Goal: Transaction & Acquisition: Purchase product/service

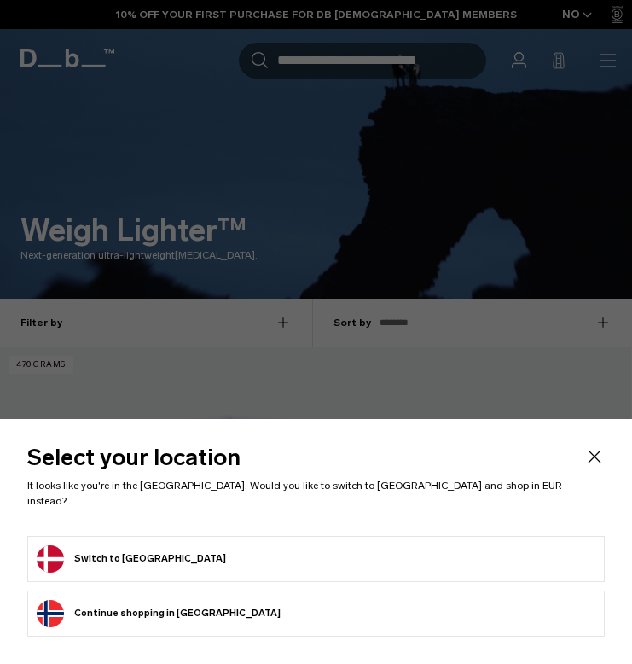
drag, startPoint x: 0, startPoint y: 0, endPoint x: 574, endPoint y: 464, distance: 738.0
click at [584, 464] on icon "Close" at bounding box center [594, 456] width 20 height 20
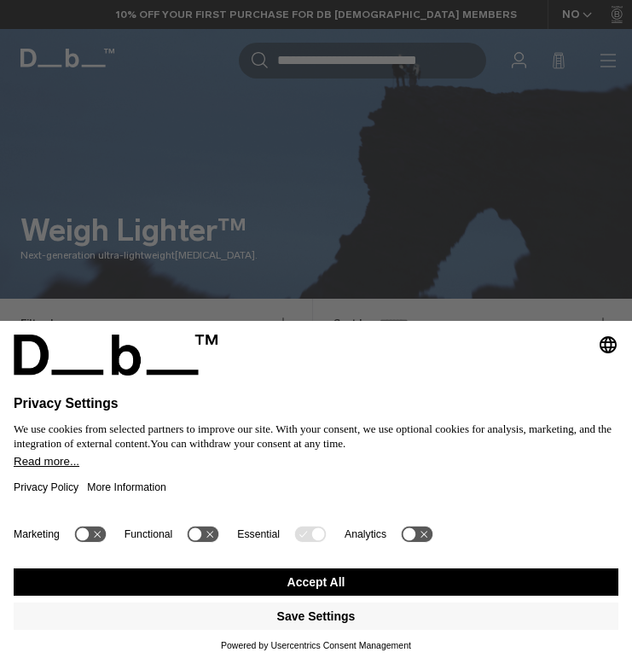
click at [428, 577] on button "Accept All" at bounding box center [316, 581] width 605 height 27
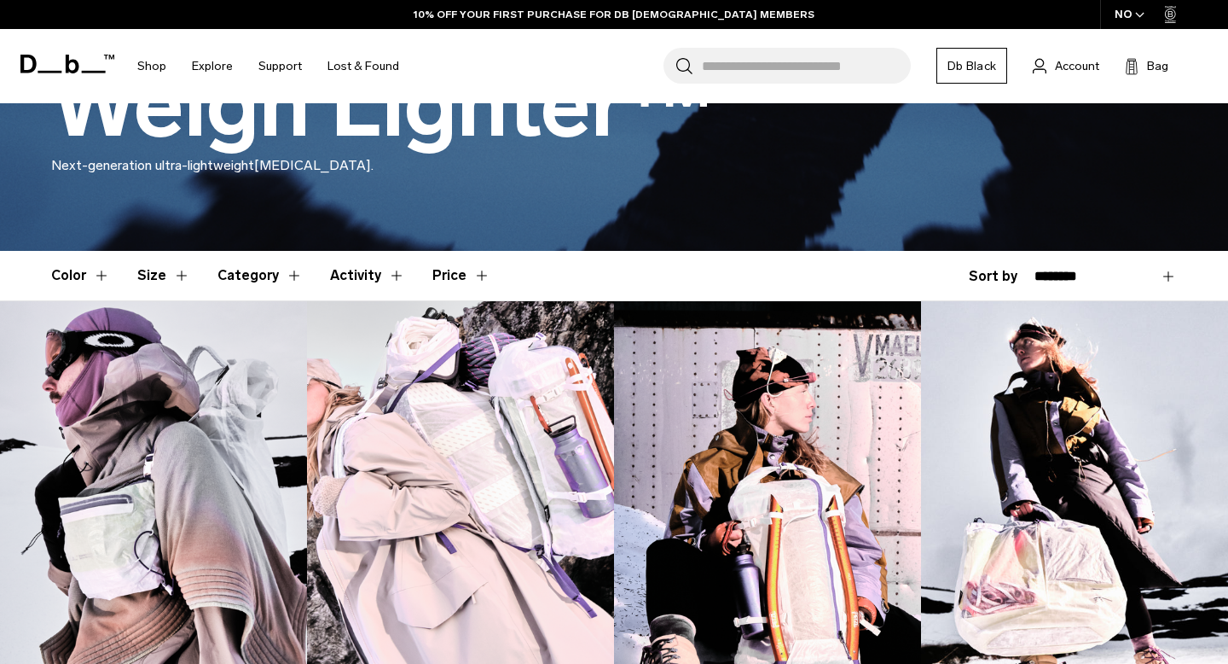
scroll to position [463, 0]
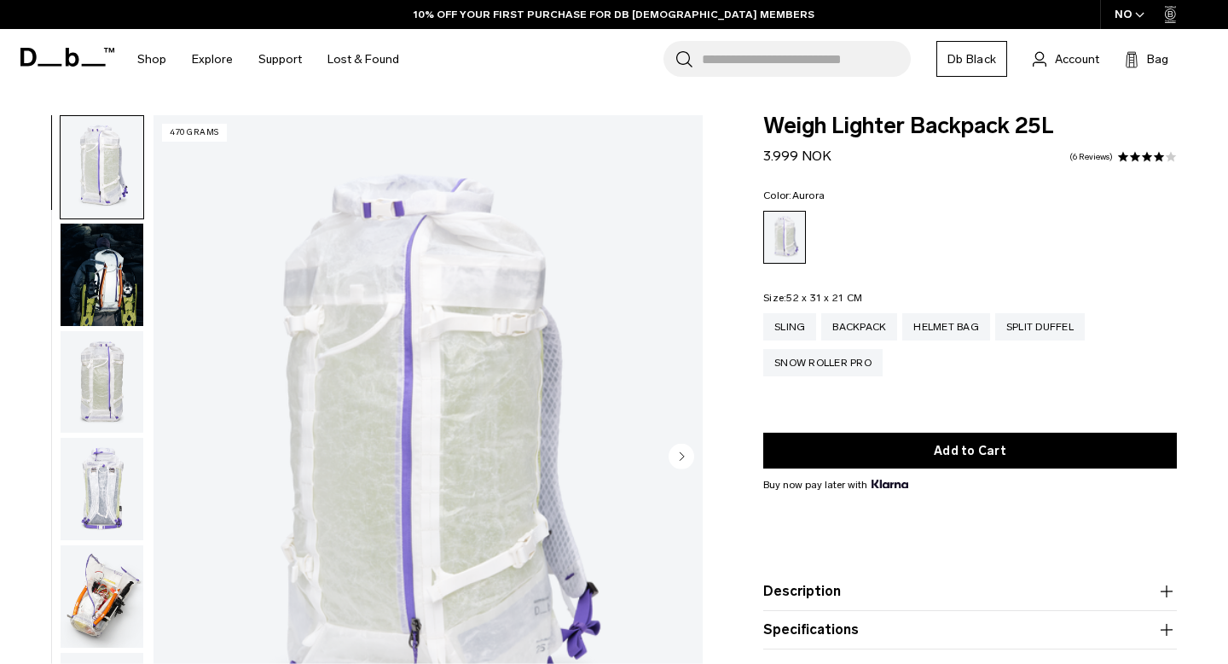
click at [115, 302] on img "button" at bounding box center [102, 274] width 83 height 102
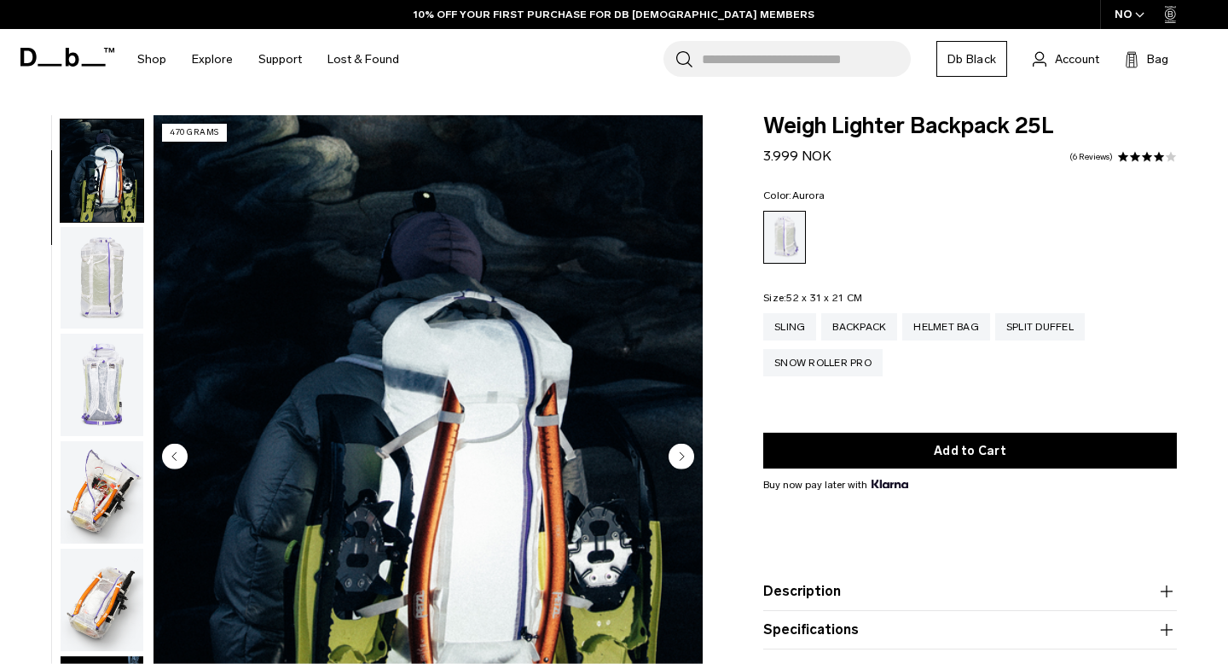
scroll to position [107, 0]
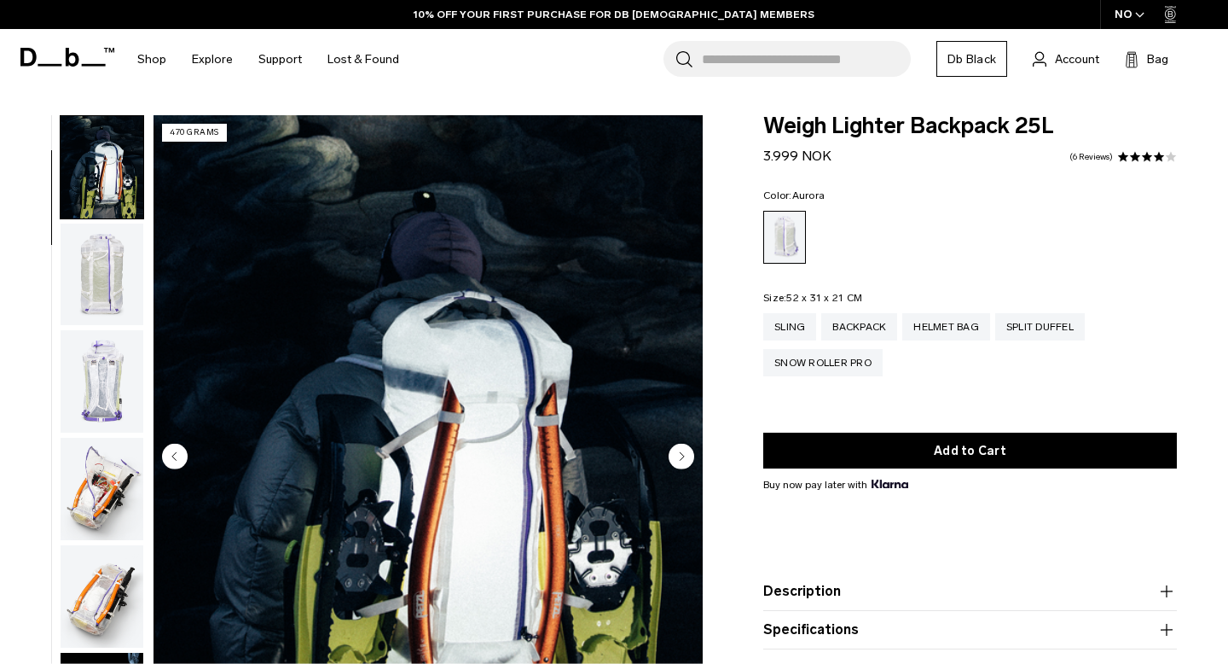
click at [106, 301] on img "button" at bounding box center [102, 274] width 83 height 102
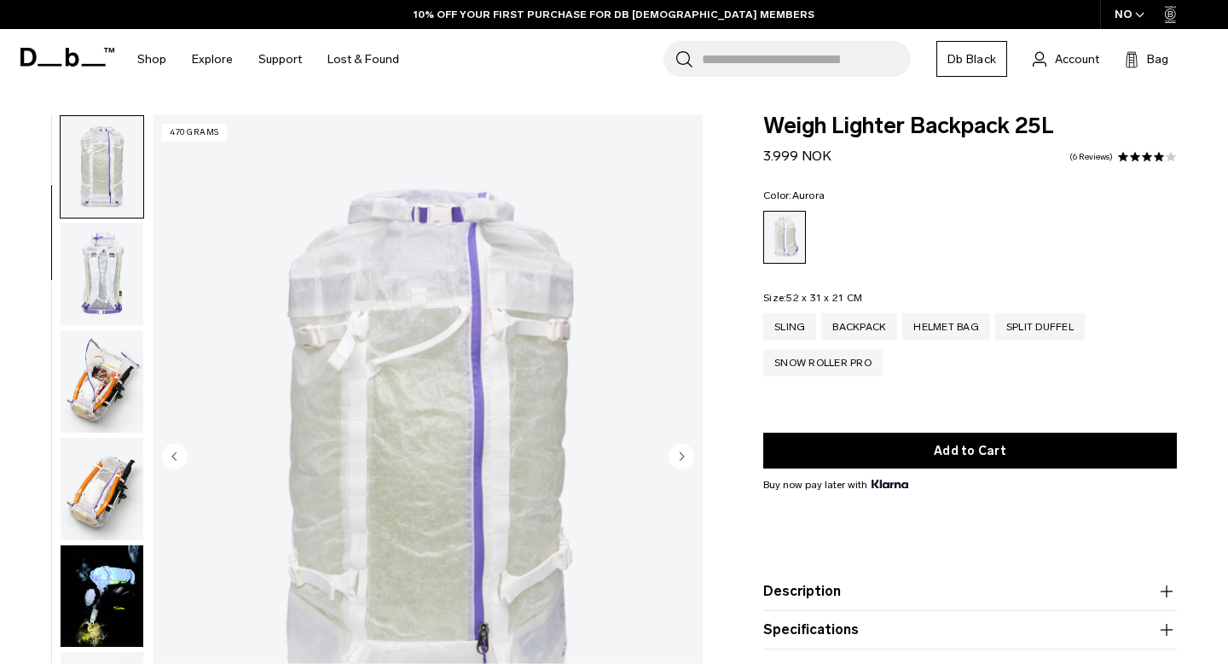
click at [112, 348] on img "button" at bounding box center [102, 381] width 83 height 102
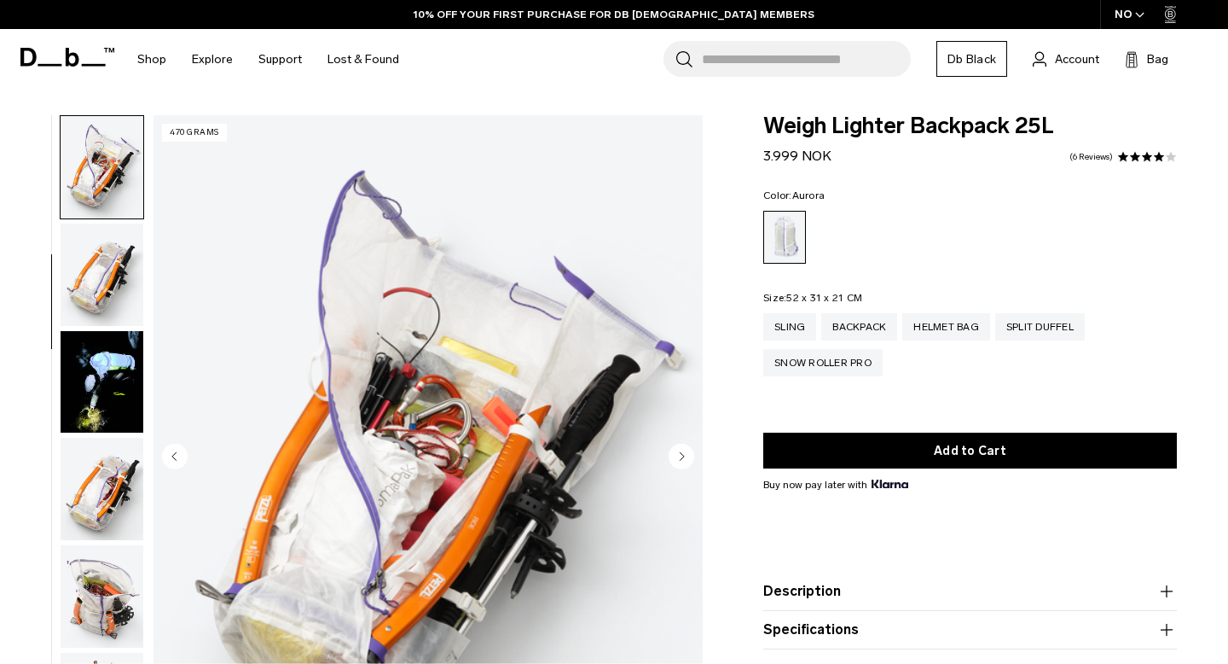
click at [101, 385] on img "button" at bounding box center [102, 382] width 83 height 102
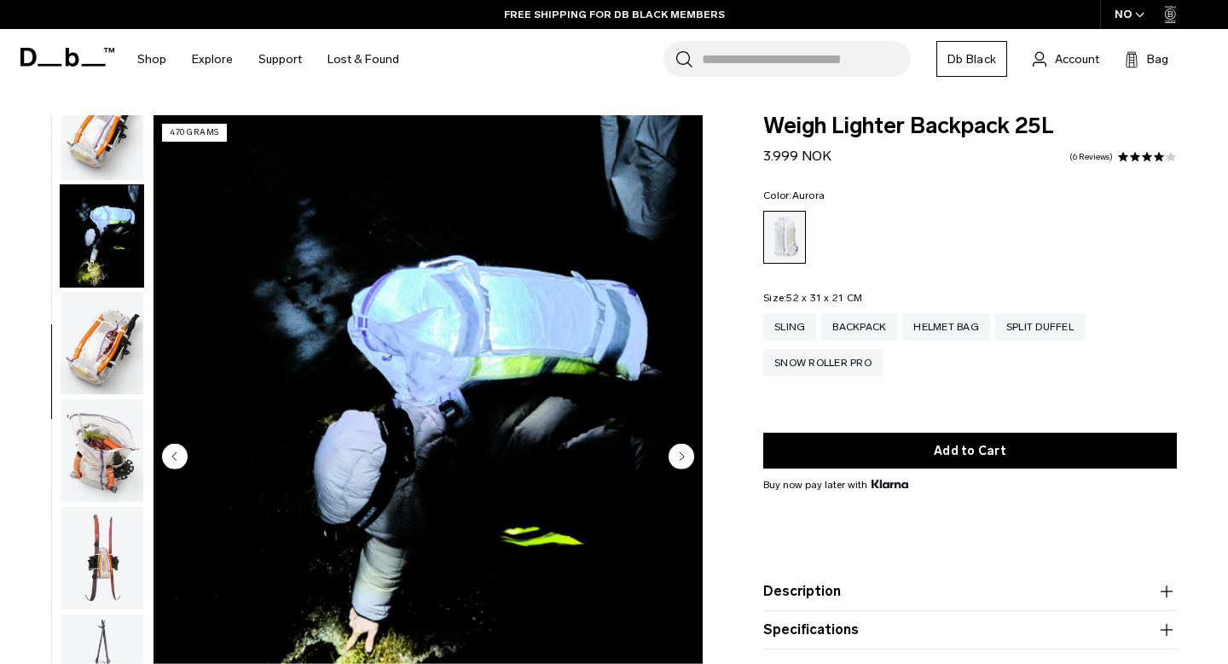
click at [96, 305] on img "button" at bounding box center [102, 343] width 83 height 102
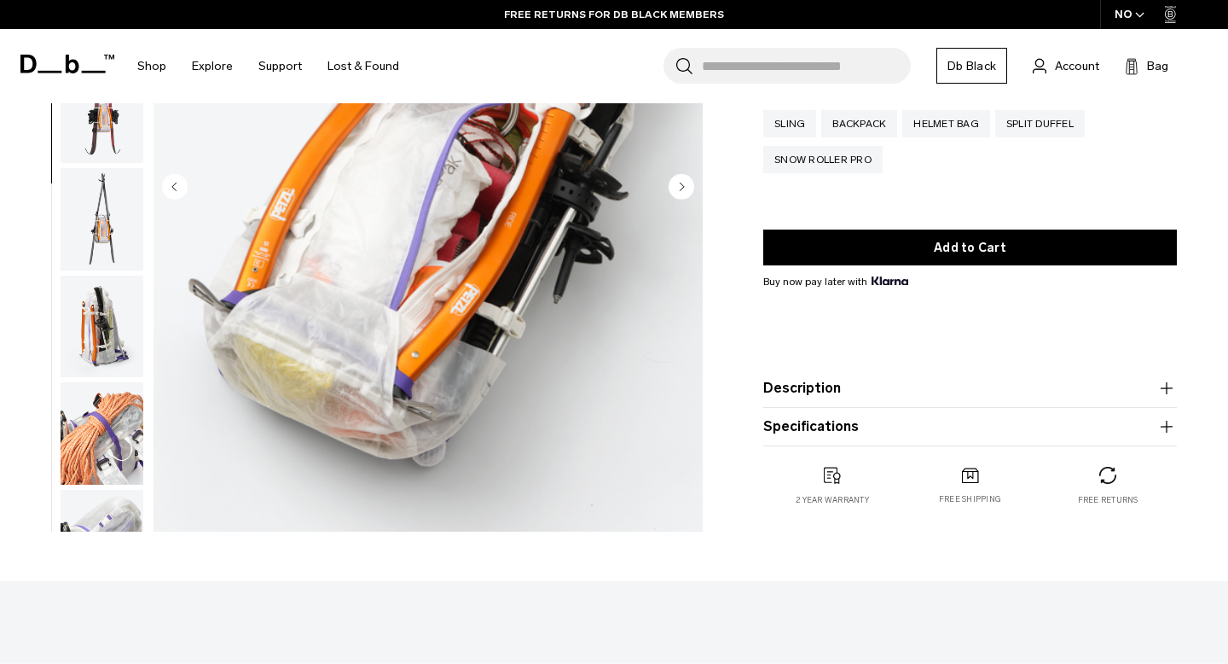
scroll to position [275, 0]
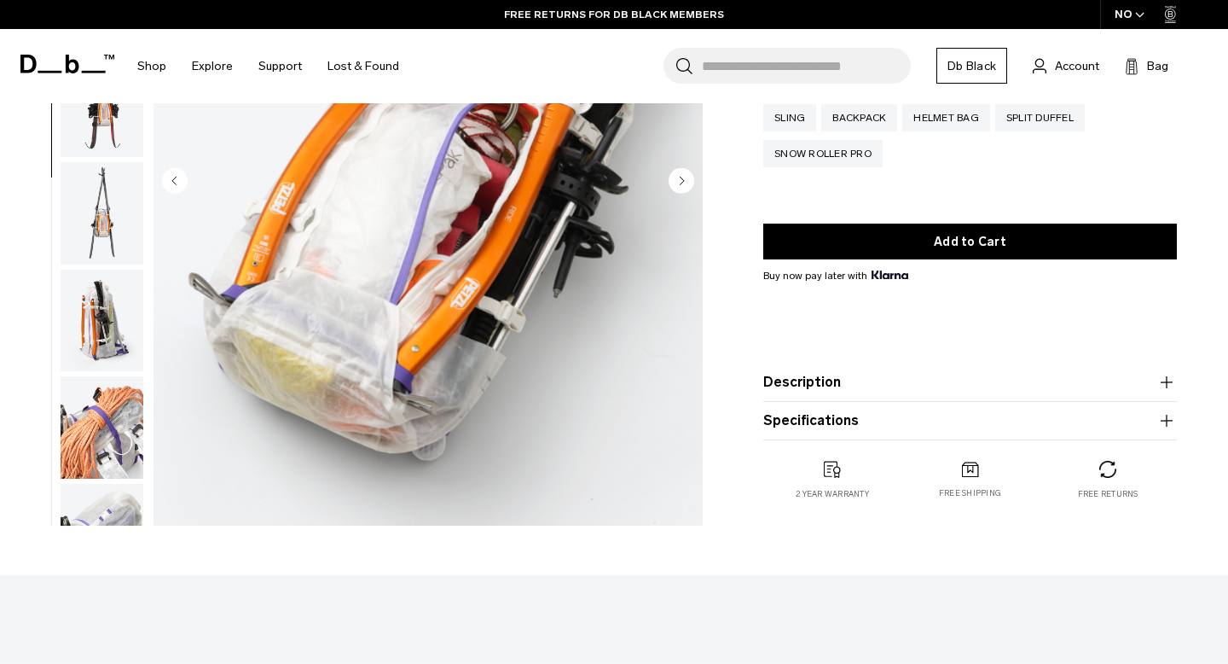
click at [788, 381] on button "Description" at bounding box center [970, 382] width 414 height 20
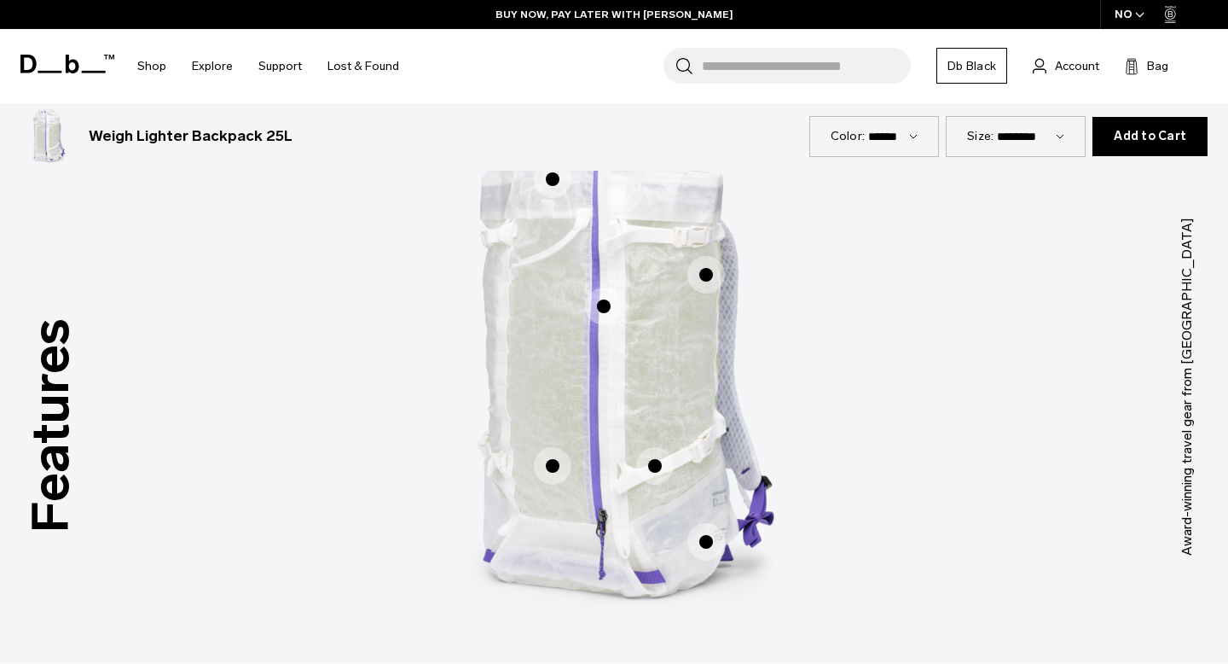
scroll to position [1045, 0]
click at [556, 175] on span "1 / 3" at bounding box center [553, 178] width 38 height 38
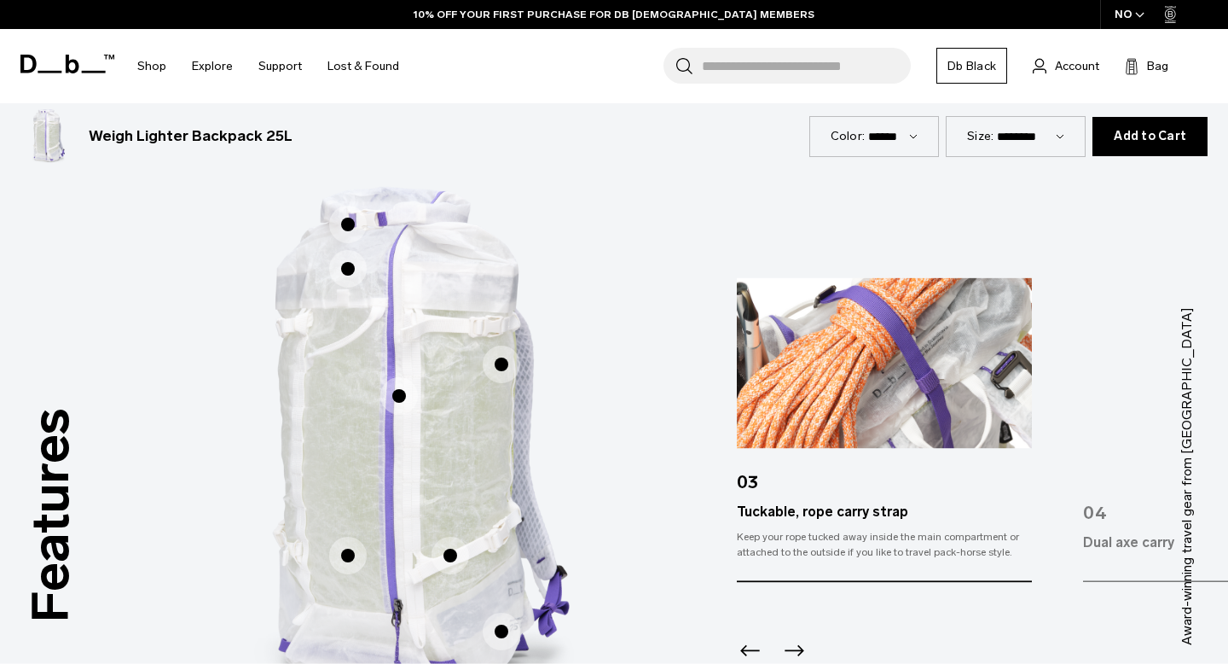
scroll to position [913, 0]
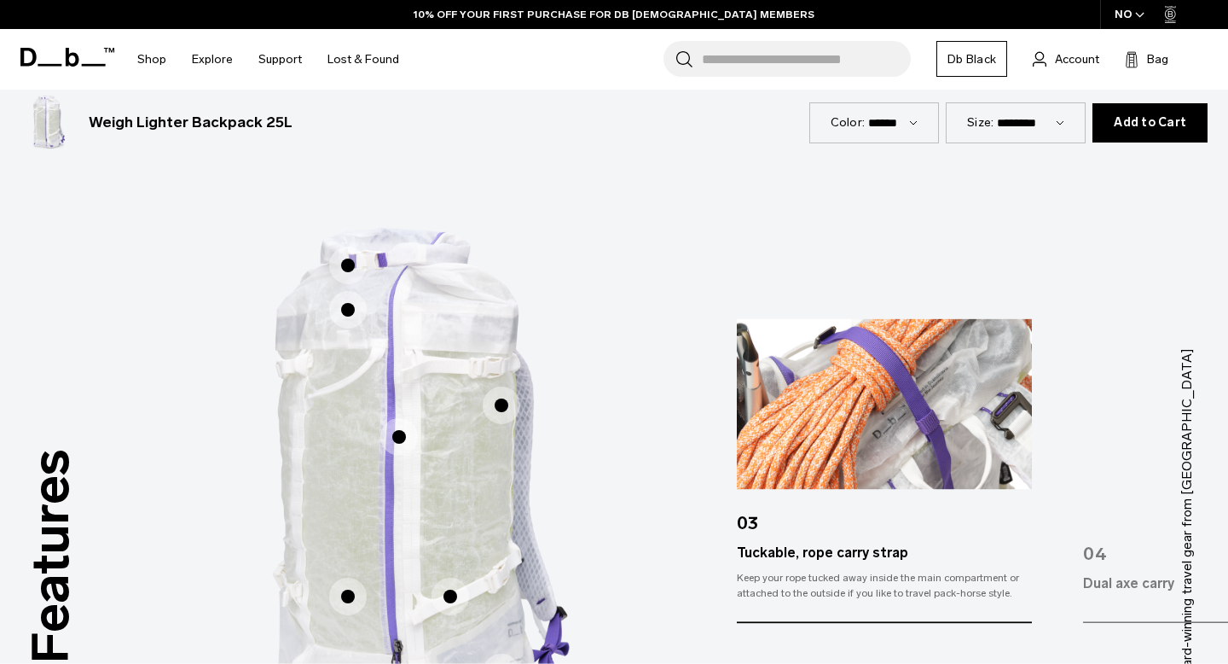
click at [350, 258] on span "1 / 3" at bounding box center [348, 265] width 38 height 38
click at [496, 414] on span "1 / 3" at bounding box center [502, 405] width 38 height 38
click at [402, 437] on span "1 / 3" at bounding box center [399, 437] width 38 height 38
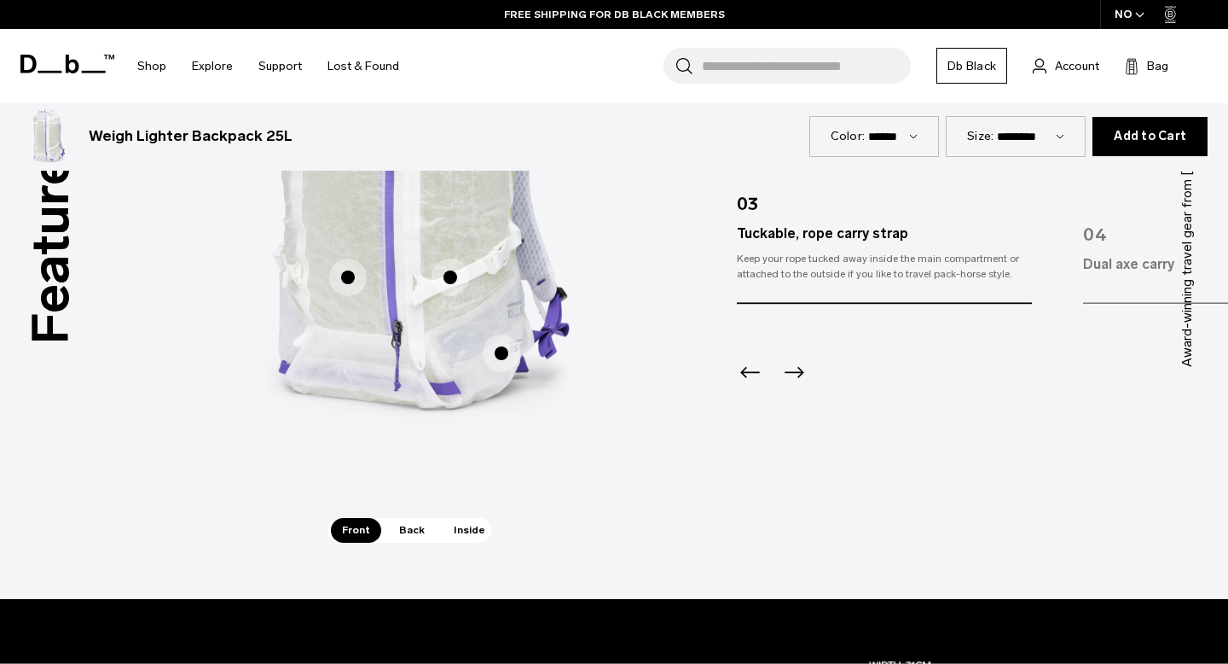
scroll to position [1096, 0]
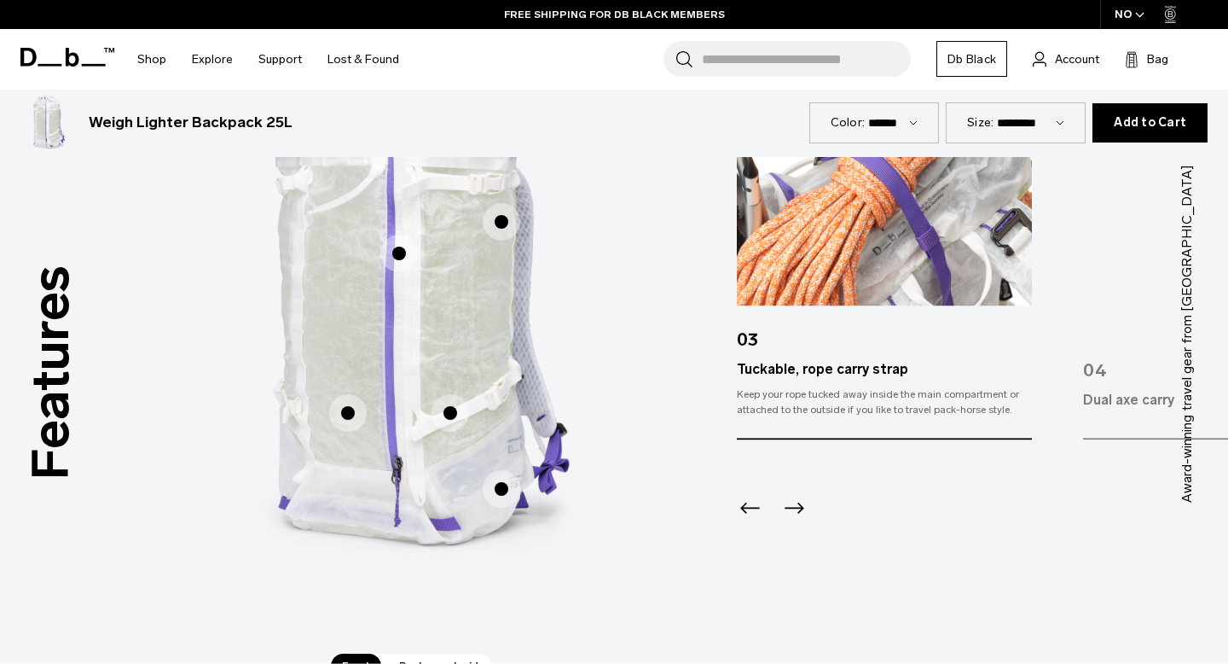
click at [797, 508] on icon "Next slide" at bounding box center [795, 507] width 20 height 11
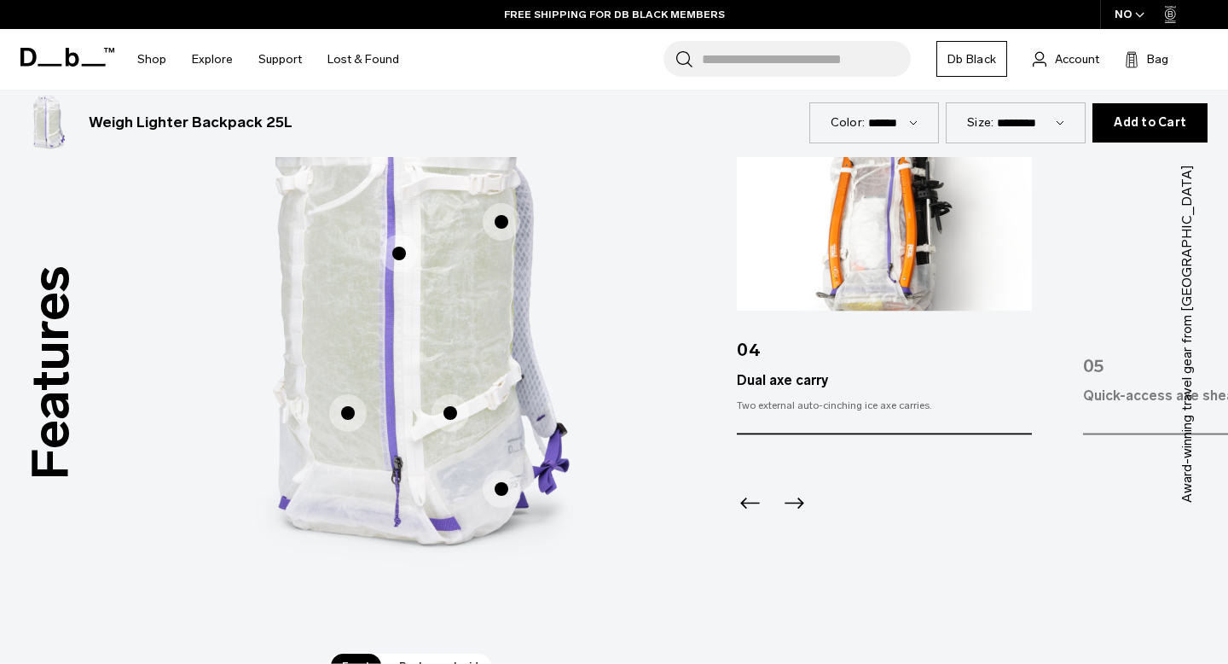
click at [797, 508] on icon "Next slide" at bounding box center [795, 502] width 20 height 11
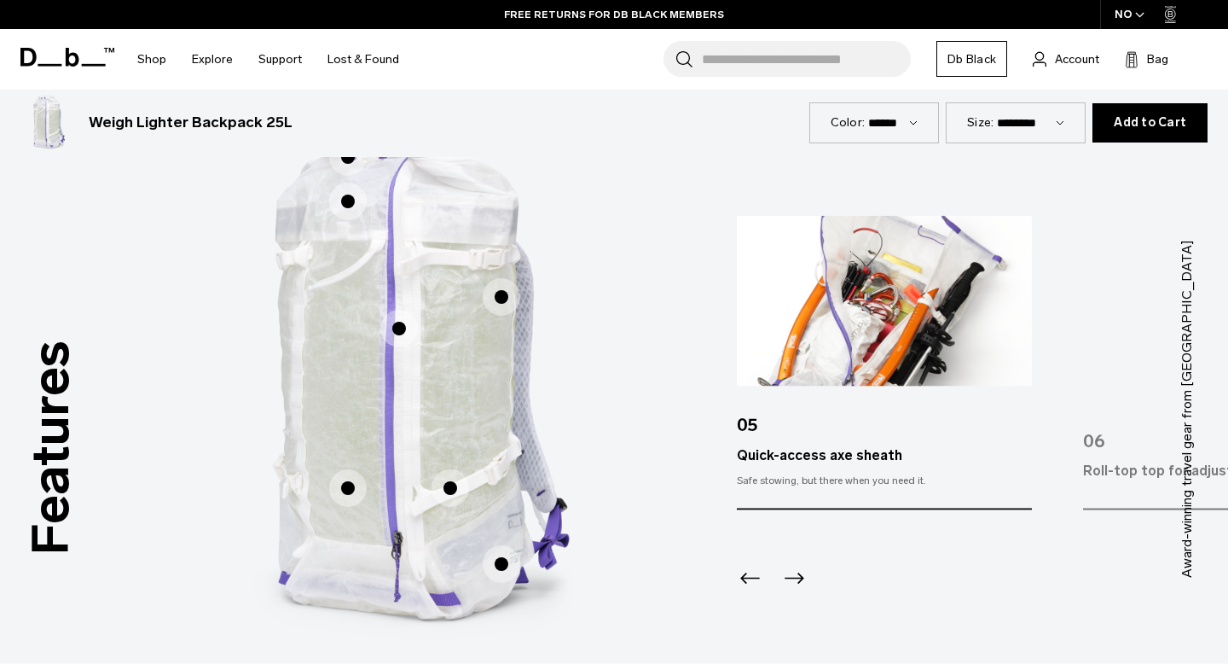
scroll to position [1014, 0]
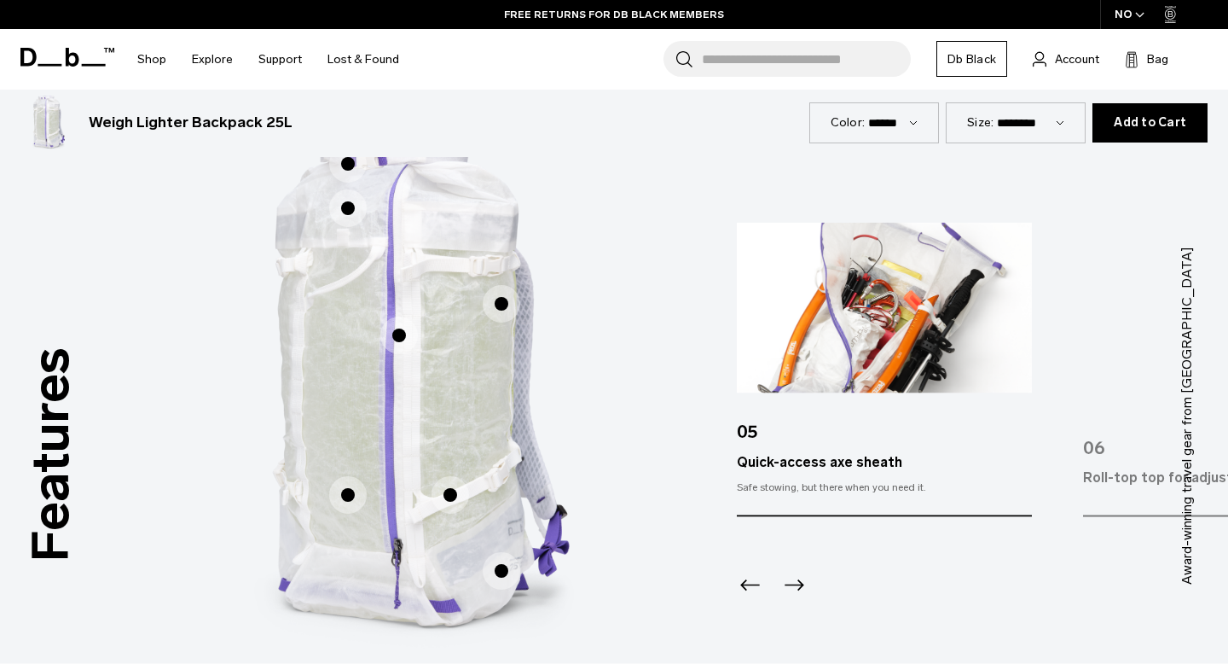
click at [794, 594] on icon "Next slide" at bounding box center [793, 584] width 27 height 27
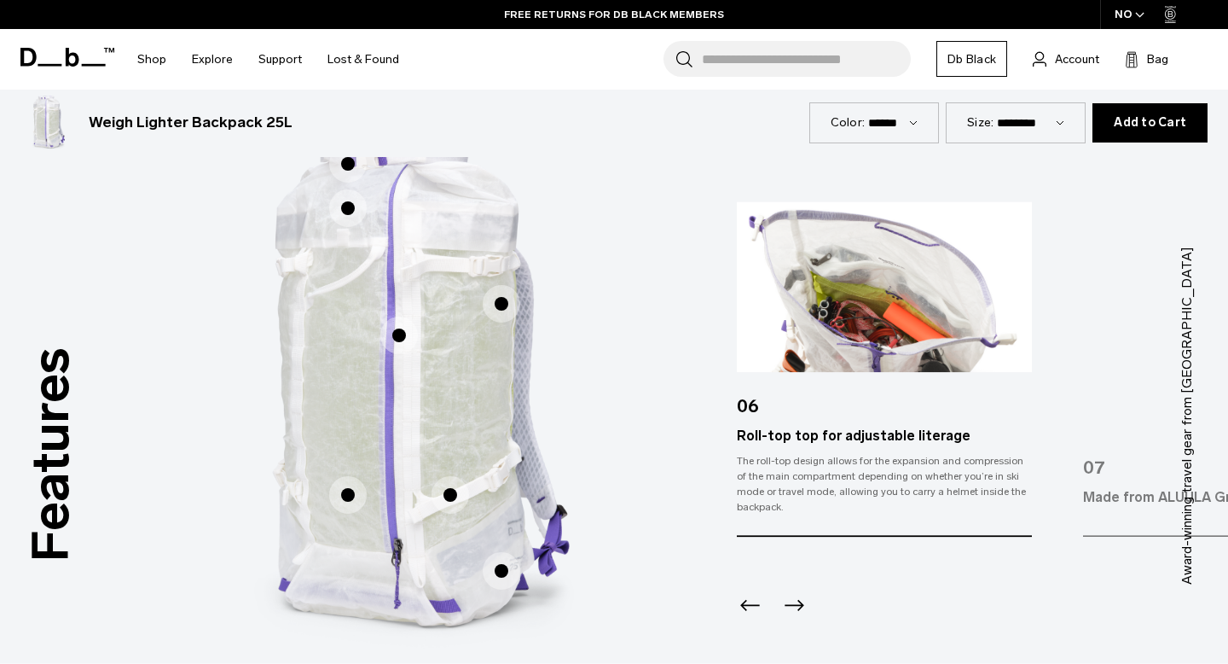
click at [794, 594] on icon "Next slide" at bounding box center [793, 605] width 27 height 27
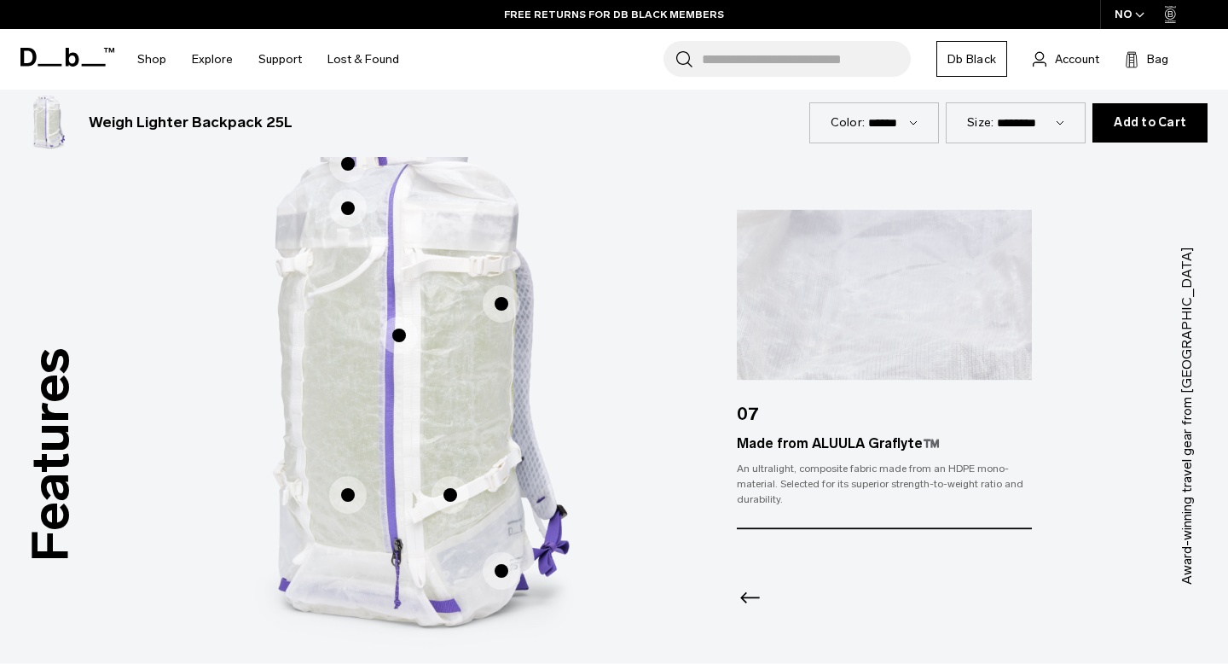
click at [756, 594] on icon "Previous slide" at bounding box center [750, 597] width 27 height 27
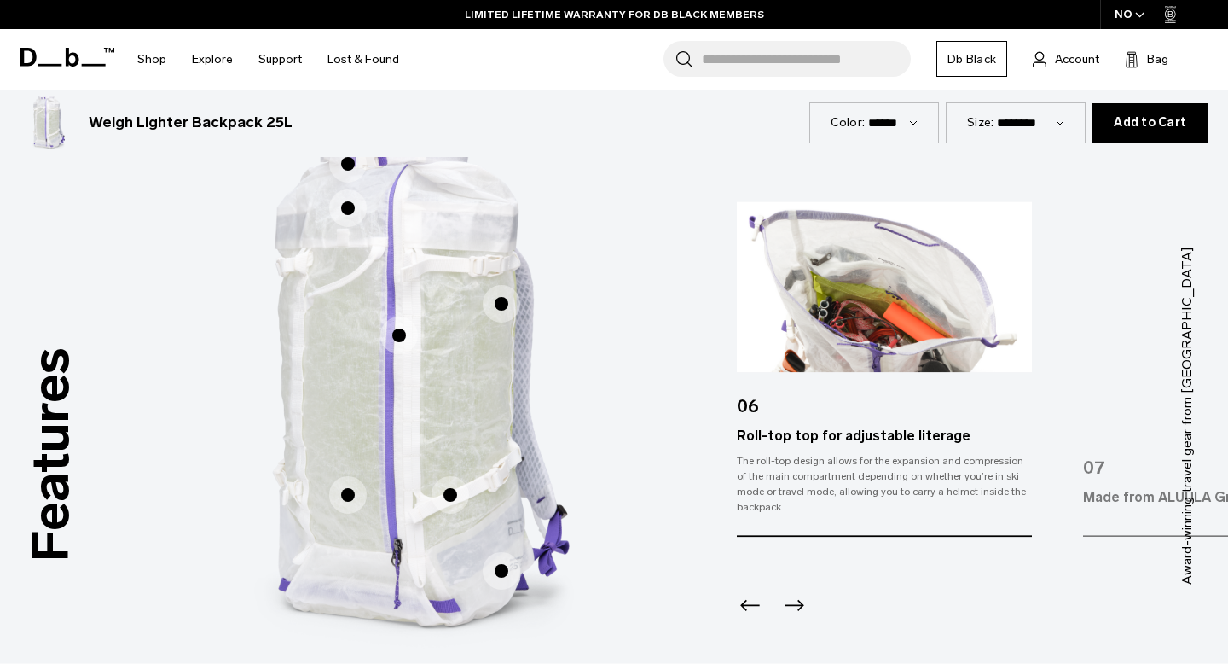
click at [790, 601] on icon "Next slide" at bounding box center [793, 605] width 27 height 27
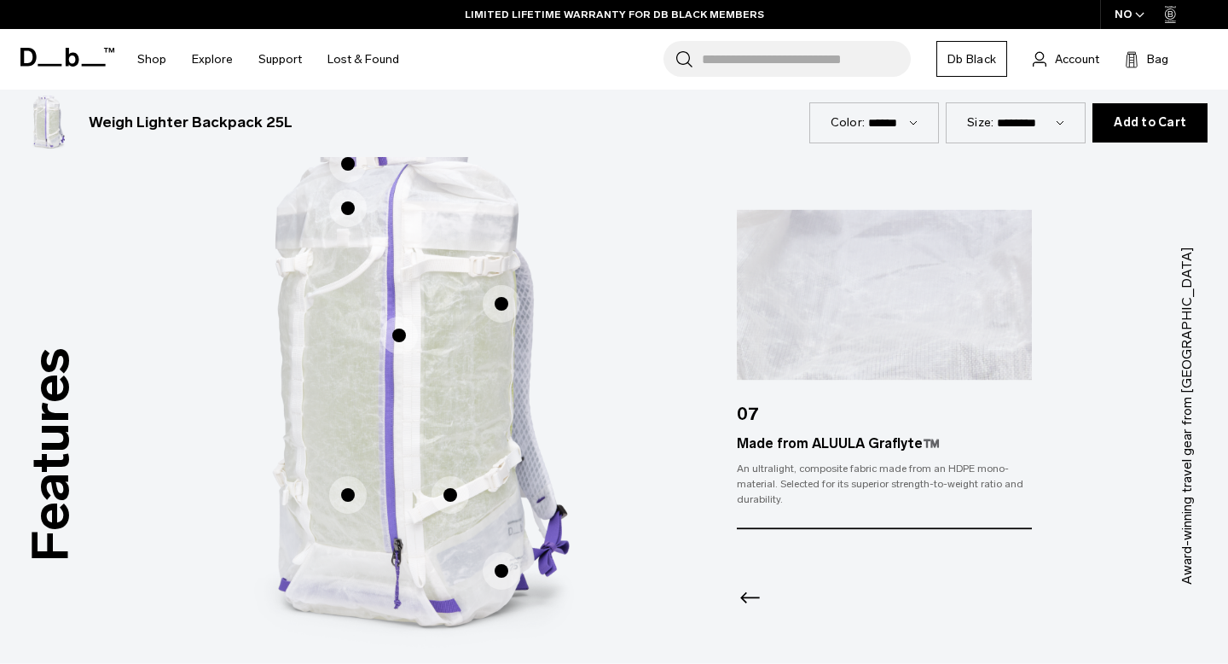
click at [790, 601] on div at bounding box center [884, 576] width 295 height 92
